Goal: Task Accomplishment & Management: Use online tool/utility

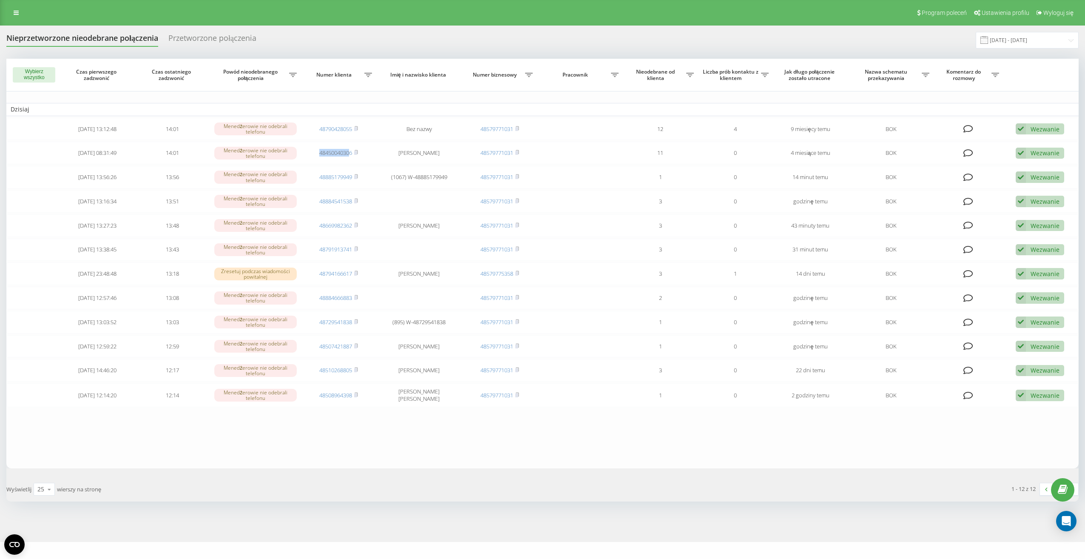
click at [350, 154] on td "48450040306" at bounding box center [339, 153] width 75 height 23
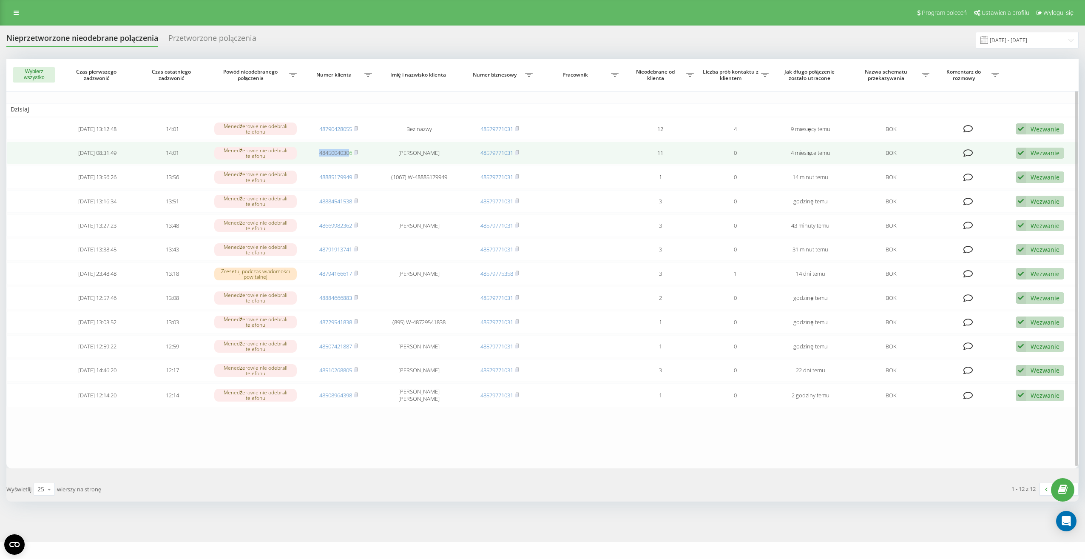
drag, startPoint x: 0, startPoint y: 0, endPoint x: 324, endPoint y: 153, distance: 358.4
click at [324, 153] on link "48450040306" at bounding box center [335, 153] width 33 height 8
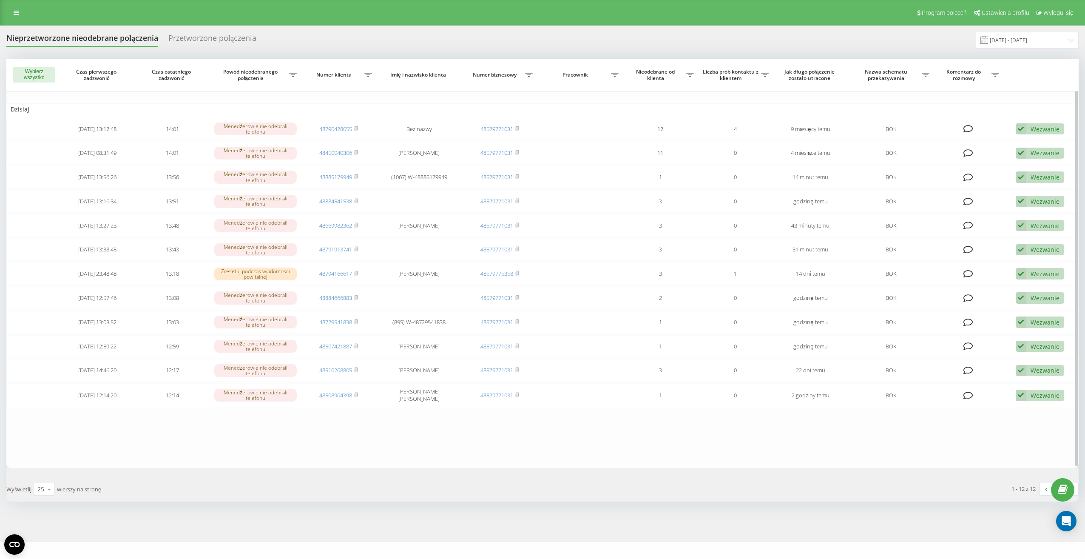
click at [612, 110] on td "Dzisiaj" at bounding box center [542, 109] width 1073 height 13
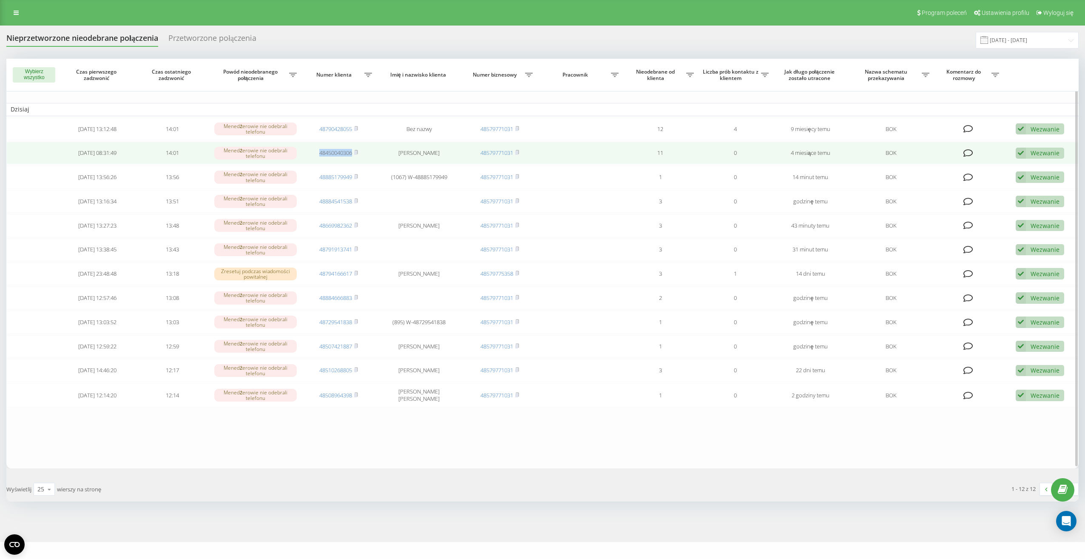
drag, startPoint x: 315, startPoint y: 154, endPoint x: 355, endPoint y: 156, distance: 40.0
click at [355, 156] on td "48450040306" at bounding box center [339, 153] width 75 height 23
drag, startPoint x: 355, startPoint y: 156, endPoint x: 344, endPoint y: 152, distance: 12.1
copy link "48450040306"
drag, startPoint x: 440, startPoint y: 156, endPoint x: 416, endPoint y: 154, distance: 23.9
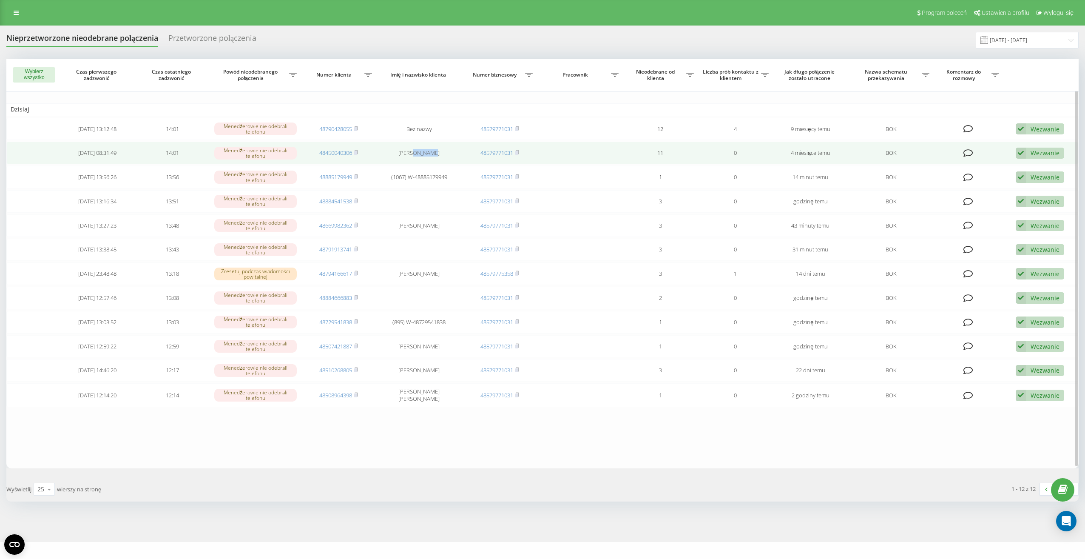
click at [416, 154] on td "Byon Jukyung" at bounding box center [419, 153] width 86 height 23
copy td "Jukyung"
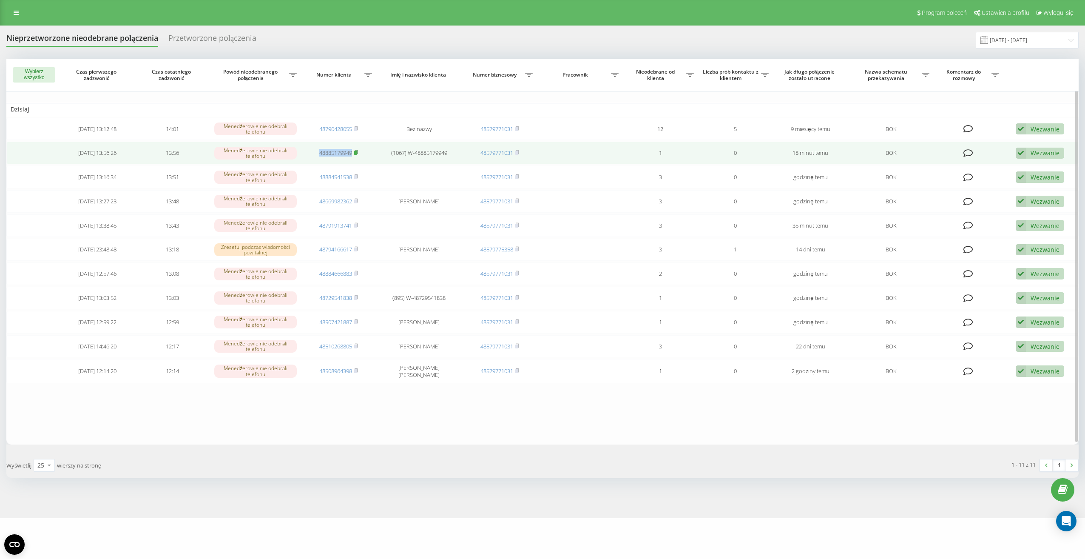
drag, startPoint x: 314, startPoint y: 156, endPoint x: 355, endPoint y: 155, distance: 41.3
click at [355, 155] on td "48885179949" at bounding box center [339, 153] width 75 height 23
drag, startPoint x: 355, startPoint y: 155, endPoint x: 343, endPoint y: 154, distance: 12.4
copy link "48885179949"
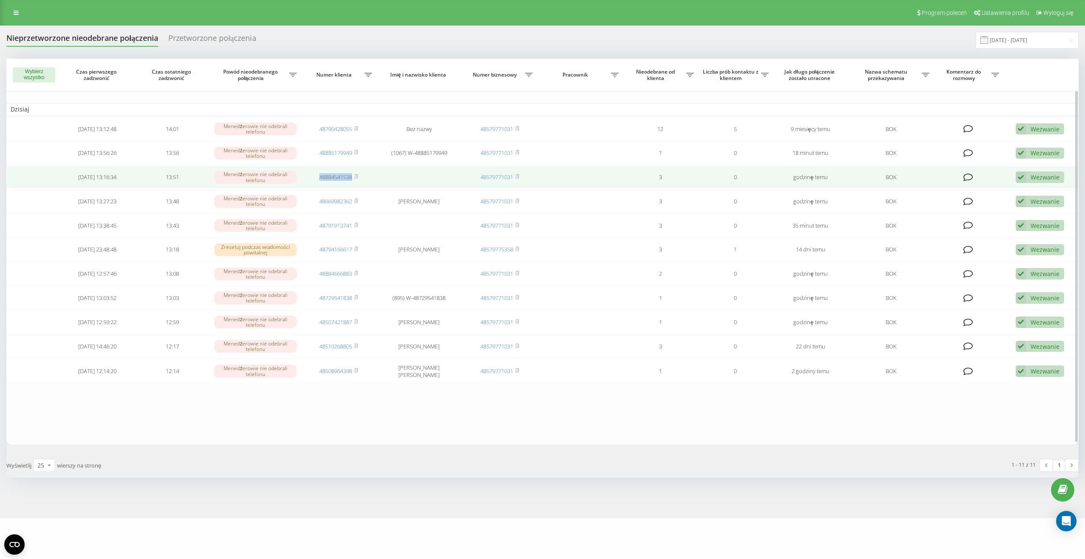
drag, startPoint x: 315, startPoint y: 179, endPoint x: 353, endPoint y: 180, distance: 38.3
click at [353, 180] on td "48884541538" at bounding box center [339, 177] width 75 height 23
drag, startPoint x: 353, startPoint y: 180, endPoint x: 345, endPoint y: 178, distance: 8.8
copy link "48884541538"
drag, startPoint x: 316, startPoint y: 178, endPoint x: 353, endPoint y: 180, distance: 36.6
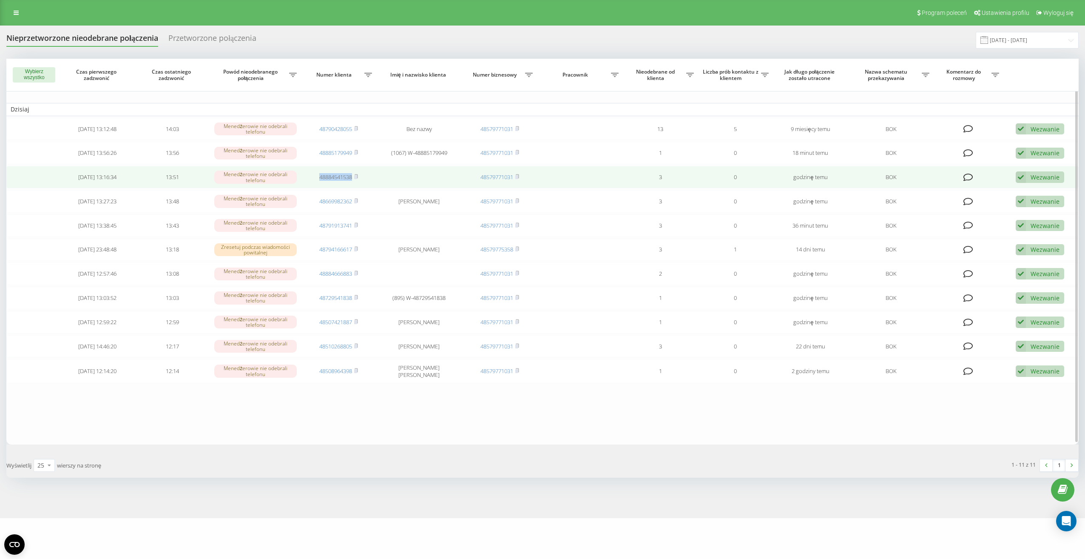
click at [353, 180] on td "48884541538" at bounding box center [339, 177] width 75 height 23
drag, startPoint x: 353, startPoint y: 180, endPoint x: 342, endPoint y: 179, distance: 10.2
copy link "48884541538"
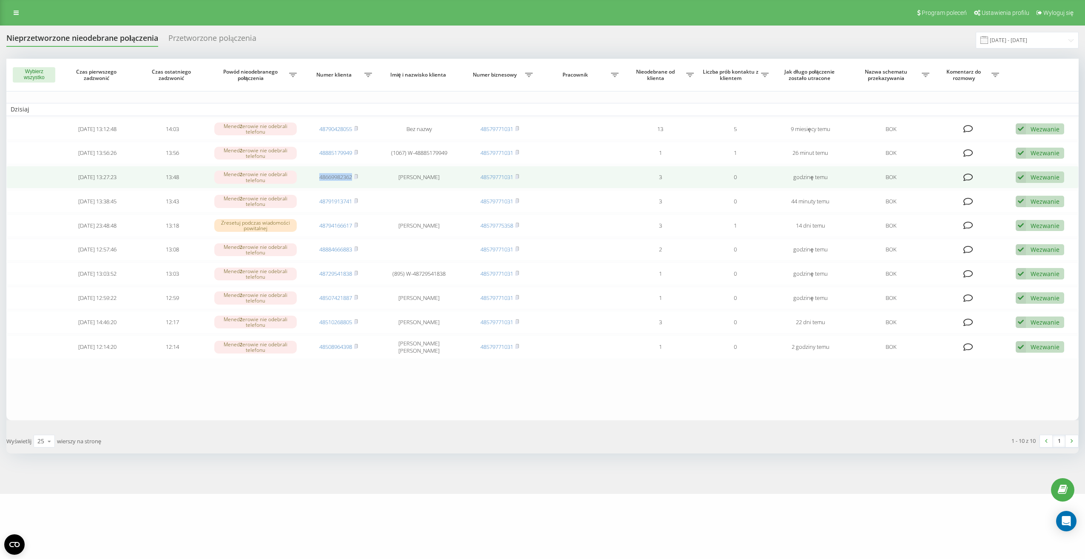
drag, startPoint x: 316, startPoint y: 179, endPoint x: 352, endPoint y: 181, distance: 35.8
click at [352, 181] on td "48669982362" at bounding box center [339, 177] width 75 height 23
drag, startPoint x: 352, startPoint y: 181, endPoint x: 349, endPoint y: 176, distance: 5.8
copy link "48669982362"
